Goal: Communication & Community: Share content

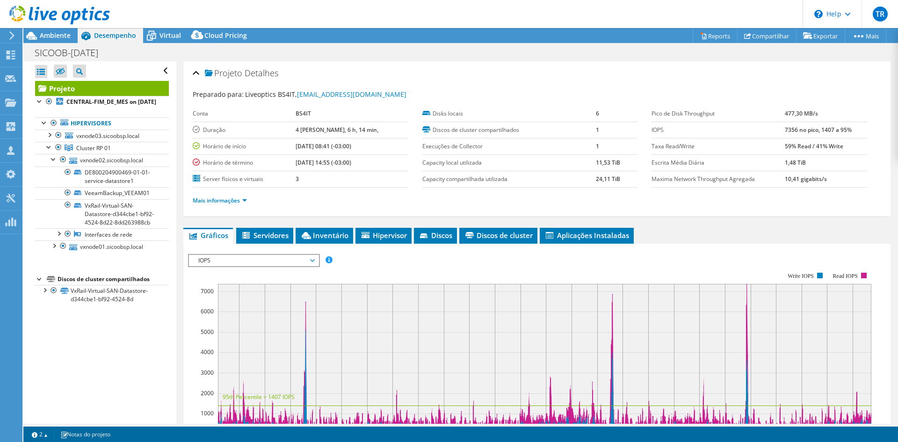
select select "USD"
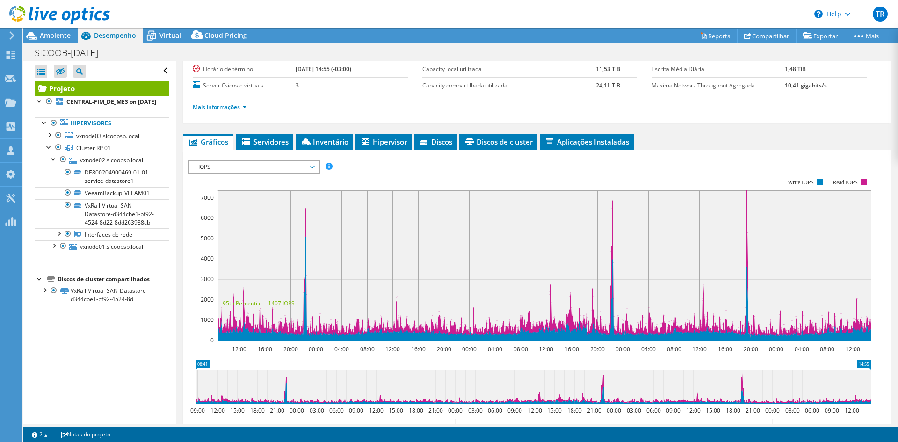
click at [458, 164] on div "IOPS Disk Throughput Tamanho de E/S Latência Profundidade da fila Porcentagem d…" at bounding box center [537, 166] width 698 height 13
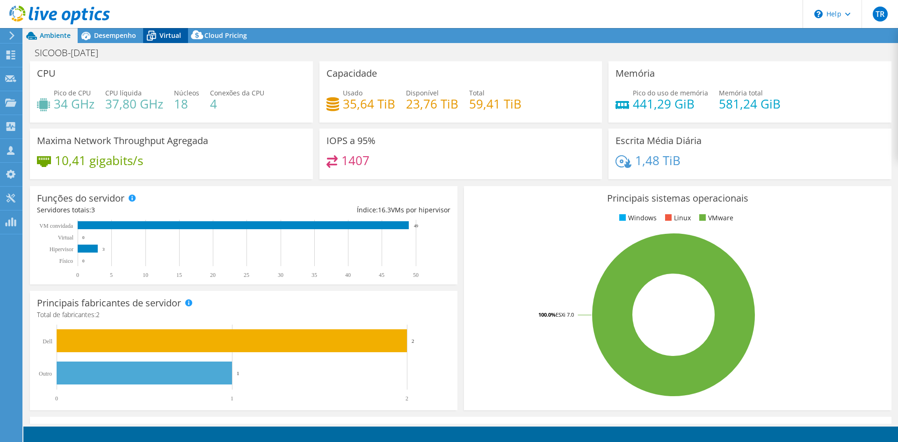
select select "USD"
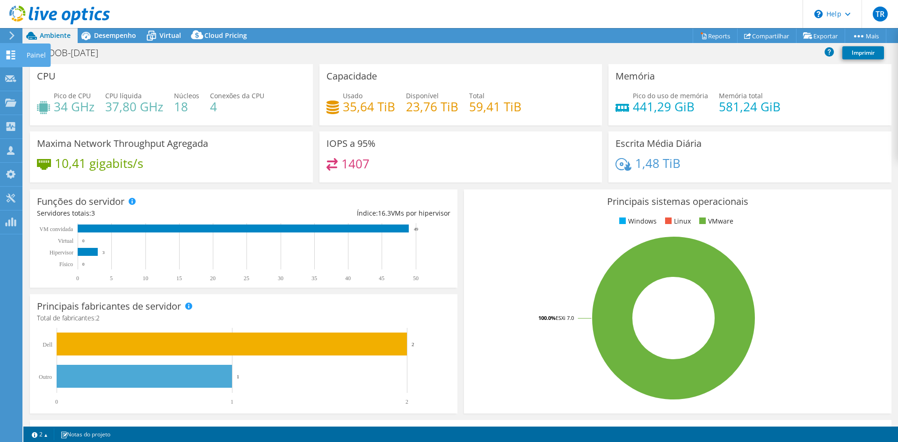
click at [9, 57] on use at bounding box center [11, 55] width 9 height 9
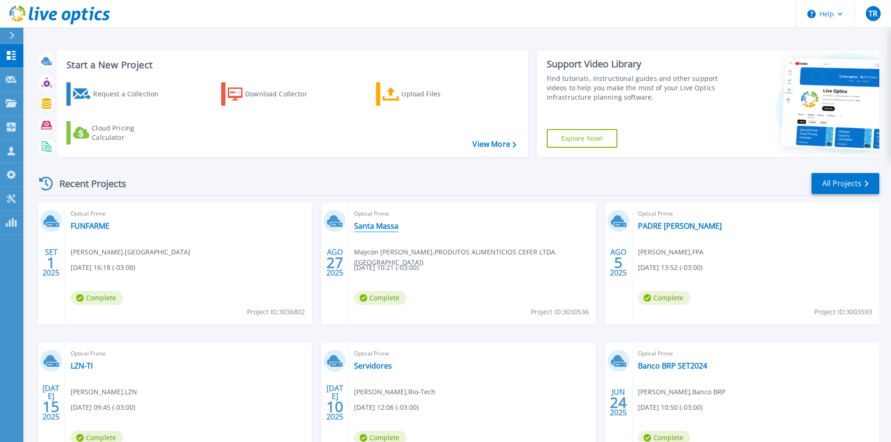
click at [381, 227] on link "Santa Massa" at bounding box center [376, 225] width 44 height 9
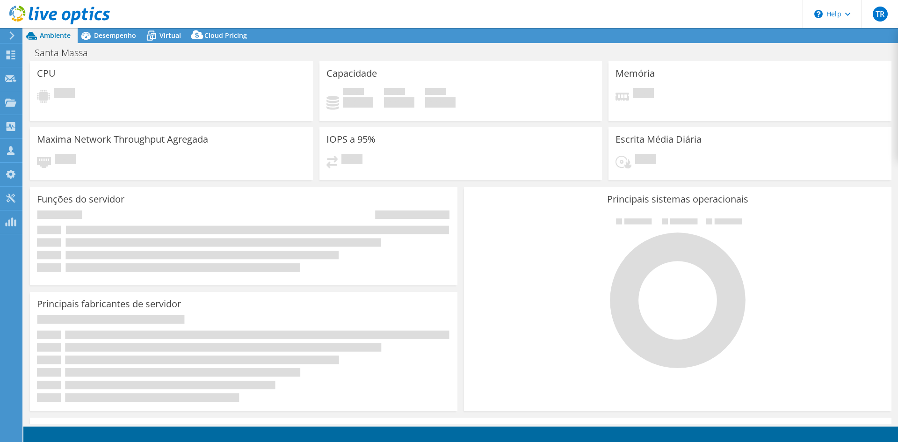
select select "SouthAmerica"
select select "BRL"
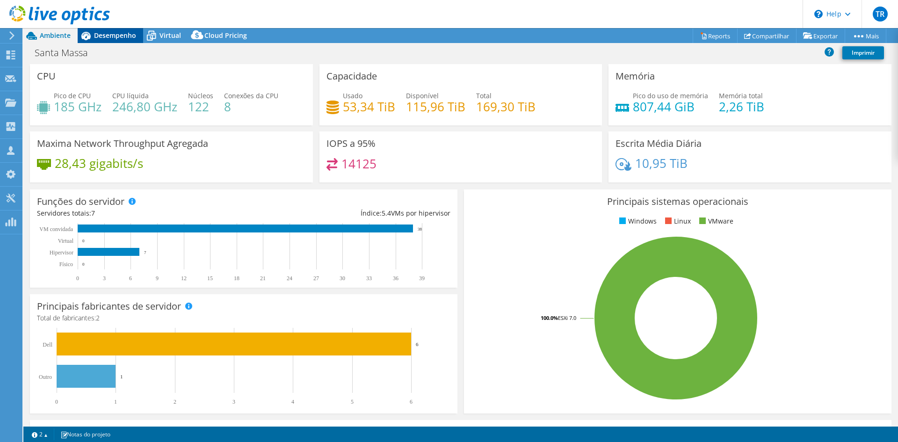
click at [114, 31] on span "Desempenho" at bounding box center [115, 35] width 42 height 9
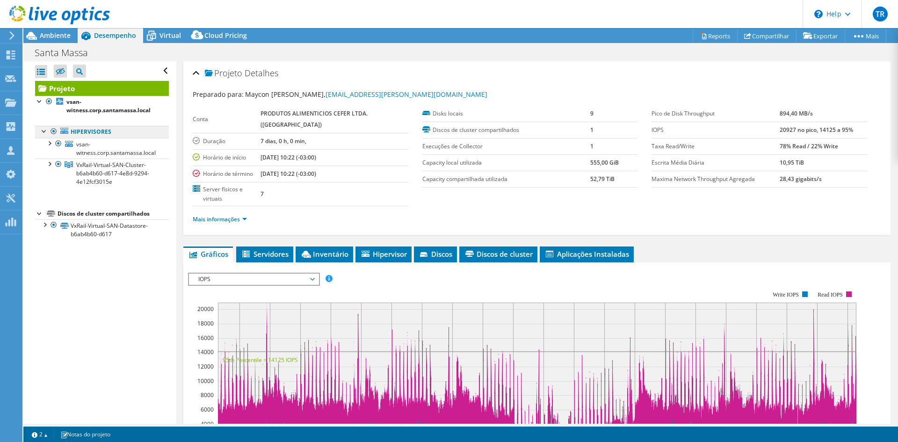
click at [94, 131] on link "Hipervisores" at bounding box center [102, 132] width 134 height 12
click at [61, 87] on link "Projeto" at bounding box center [102, 88] width 134 height 15
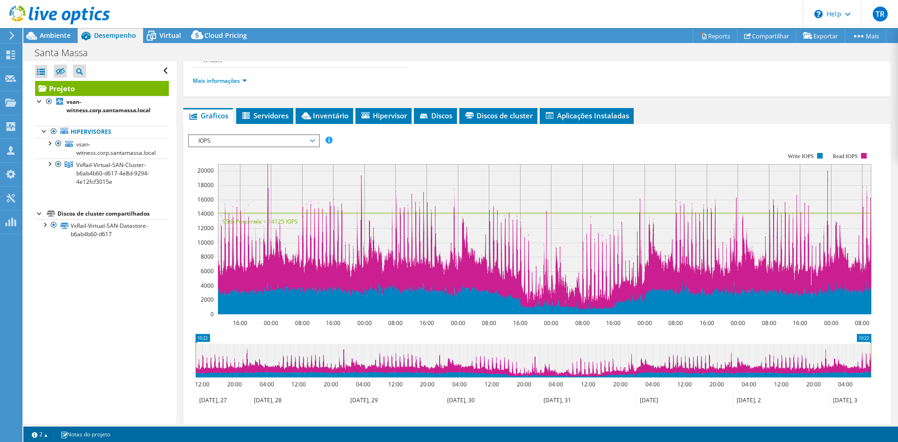
scroll to position [140, 0]
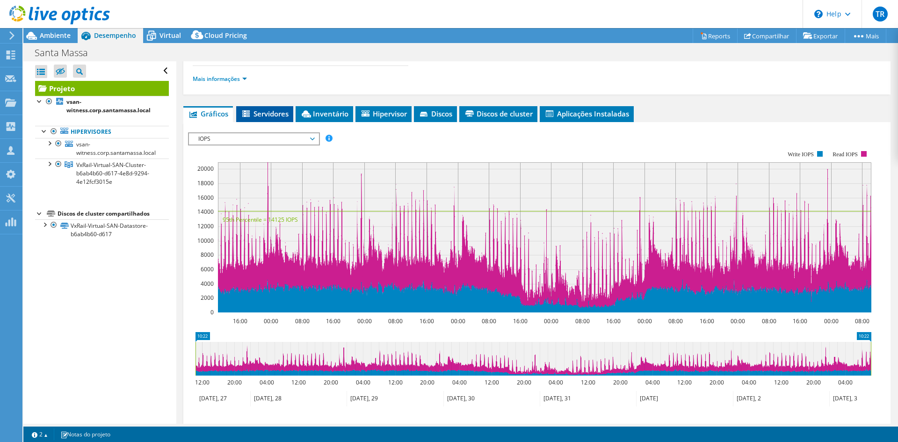
click at [253, 111] on span "Servidores" at bounding box center [265, 113] width 48 height 9
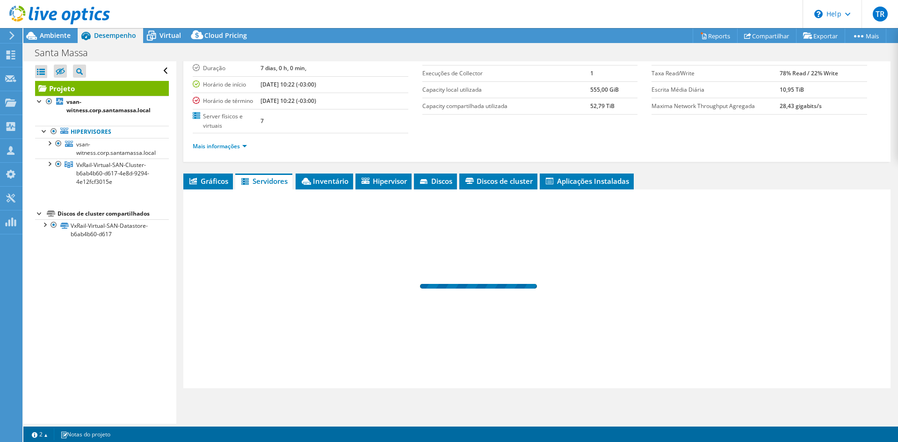
scroll to position [73, 0]
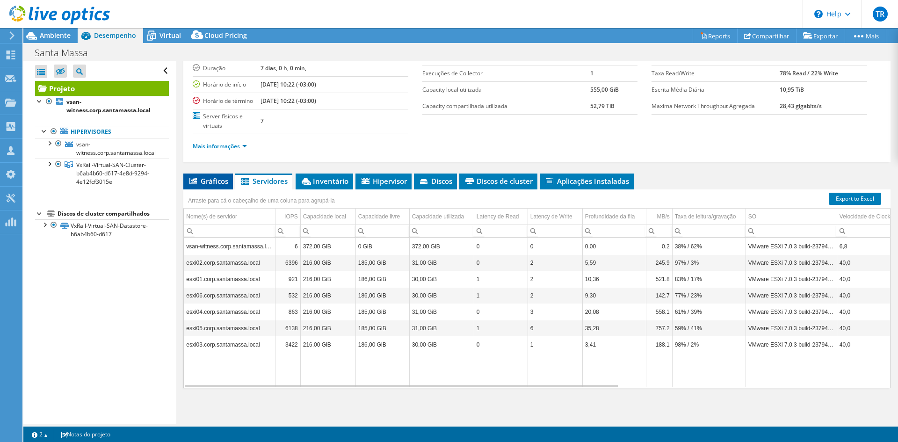
click at [208, 181] on span "Gráficos" at bounding box center [208, 180] width 40 height 9
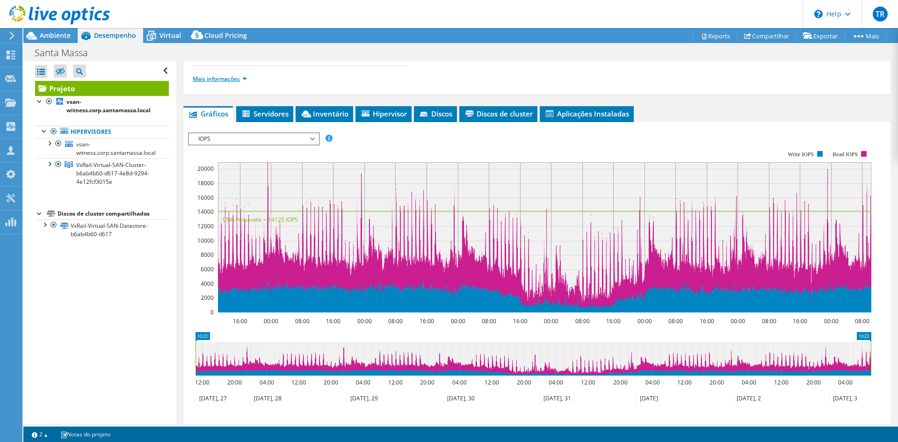
click at [243, 79] on link "Mais informações" at bounding box center [220, 79] width 54 height 8
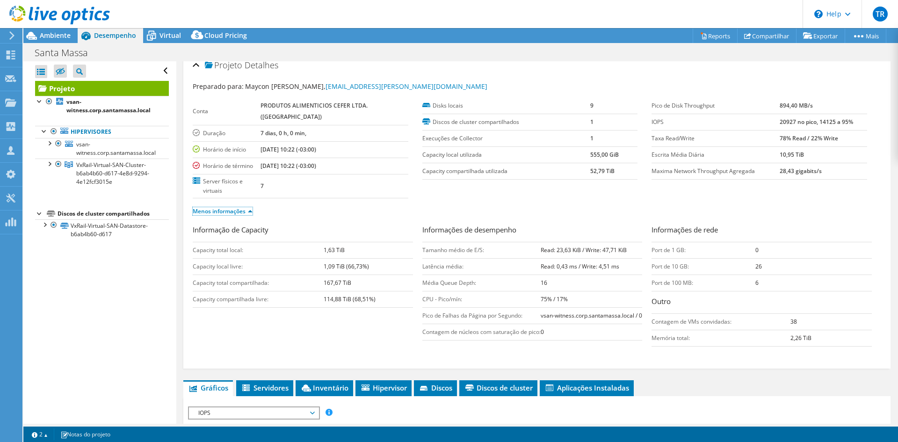
scroll to position [0, 0]
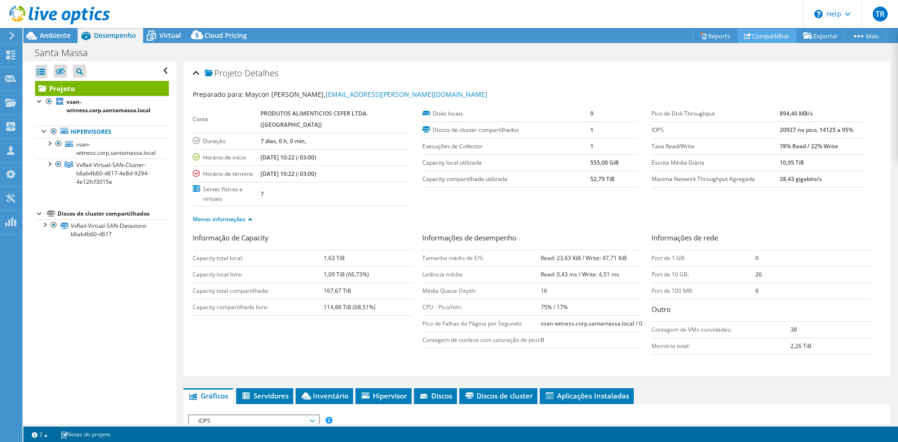
click at [765, 32] on link "Compartilhar" at bounding box center [766, 36] width 59 height 14
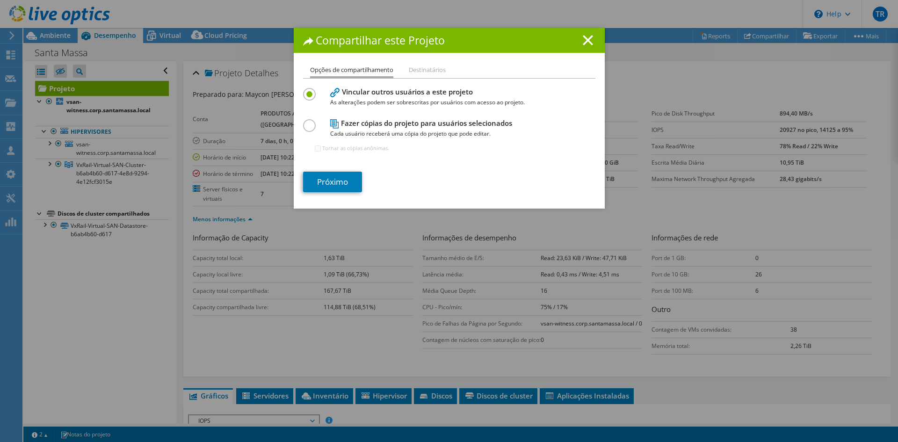
click at [306, 122] on label at bounding box center [311, 120] width 16 height 2
click at [0, 0] on input "radio" at bounding box center [0, 0] width 0 height 0
click at [306, 90] on label at bounding box center [311, 89] width 16 height 2
click at [0, 0] on input "radio" at bounding box center [0, 0] width 0 height 0
click at [326, 182] on link "Próximo" at bounding box center [332, 182] width 59 height 21
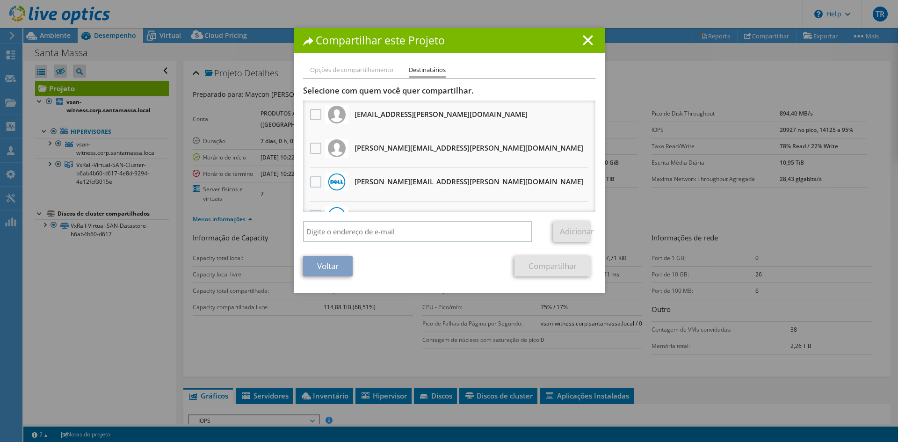
click at [354, 74] on li "Opções de compartilhamento" at bounding box center [351, 71] width 83 height 12
click at [324, 271] on link "Voltar" at bounding box center [328, 266] width 50 height 21
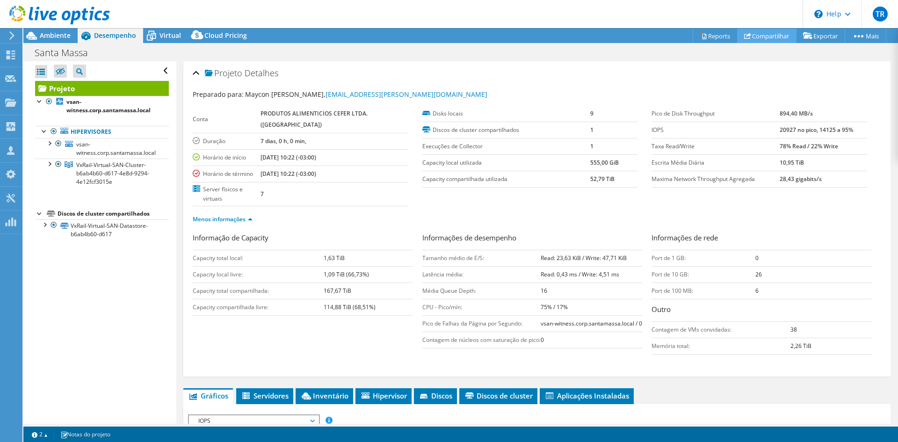
click at [765, 36] on link "Compartilhar" at bounding box center [766, 36] width 59 height 14
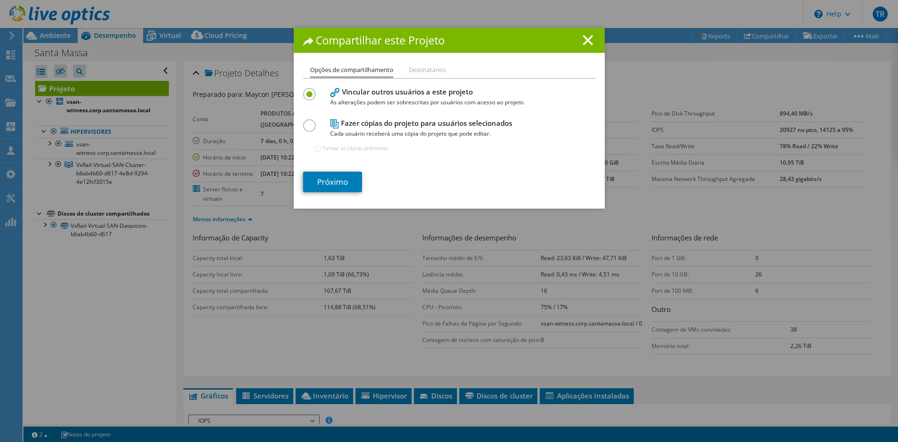
click at [308, 122] on label at bounding box center [311, 120] width 16 height 2
click at [0, 0] on input "radio" at bounding box center [0, 0] width 0 height 0
click at [333, 180] on link "Próximo" at bounding box center [332, 182] width 59 height 21
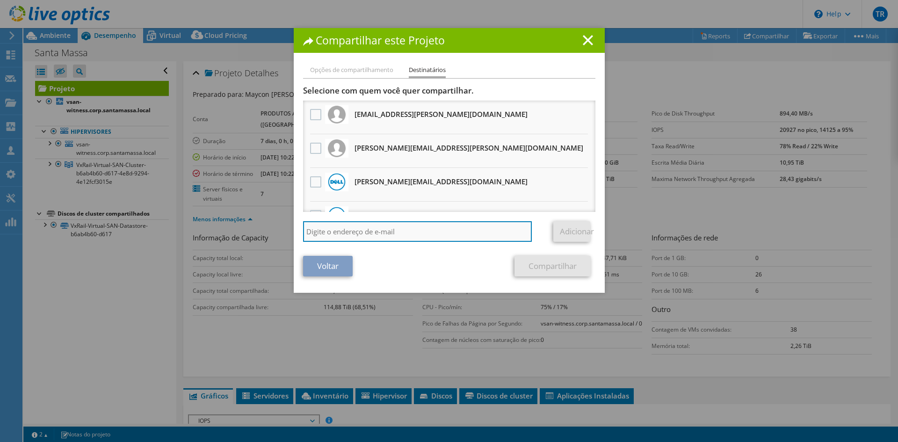
click at [374, 234] on input "search" at bounding box center [417, 231] width 229 height 21
paste input "renan.sousa@scansource.com"
type input "renan.sousa@scansource.com"
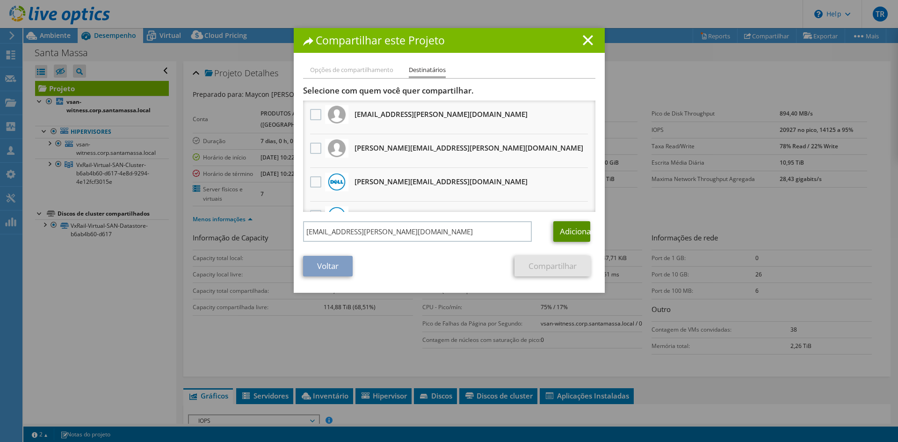
click at [564, 234] on link "Adicionar" at bounding box center [571, 231] width 37 height 21
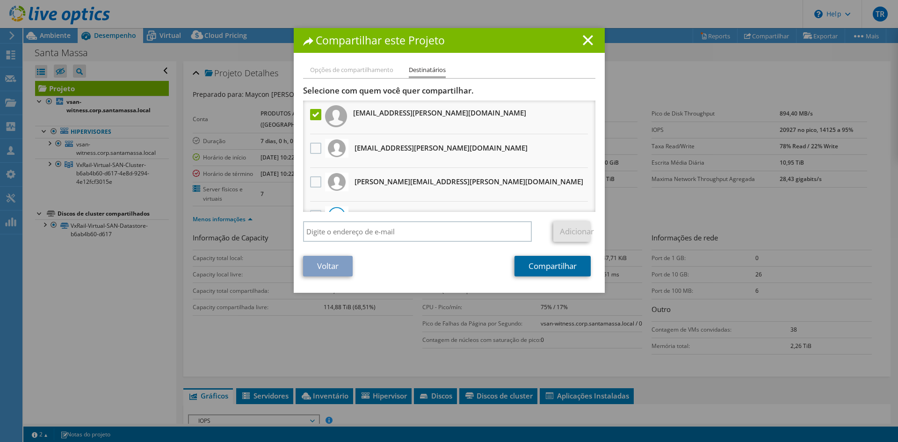
click at [554, 263] on link "Compartilhar" at bounding box center [552, 266] width 76 height 21
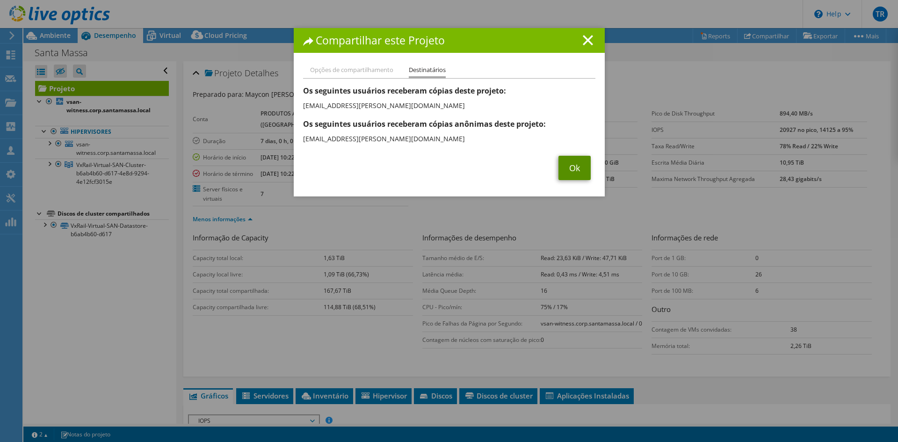
click at [563, 170] on link "Ok" at bounding box center [574, 168] width 32 height 24
